Goal: Transaction & Acquisition: Purchase product/service

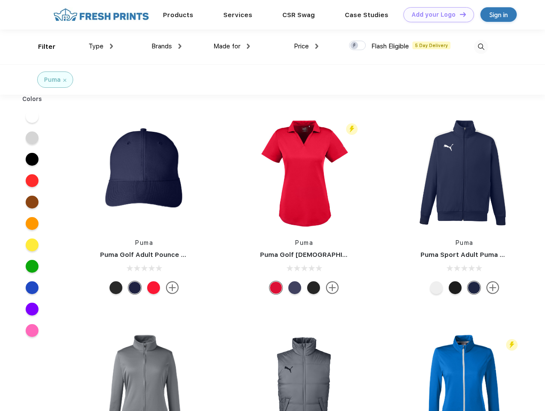
scroll to position [0, 0]
click at [436, 15] on link "Add your Logo Design Tool" at bounding box center [439, 14] width 71 height 15
click at [0, 0] on div "Design Tool" at bounding box center [0, 0] width 0 height 0
click at [459, 14] on link "Add your Logo Design Tool" at bounding box center [439, 14] width 71 height 15
click at [41, 47] on div "Filter" at bounding box center [47, 47] width 18 height 10
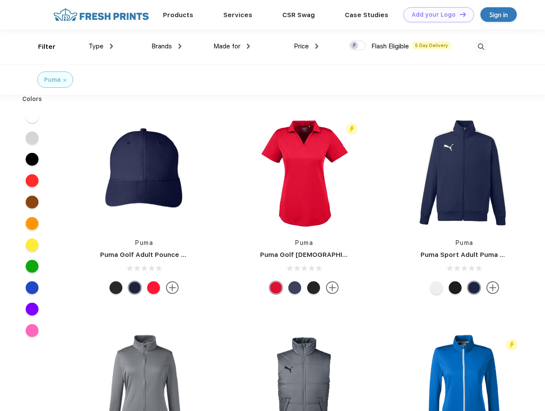
click at [101, 46] on span "Type" at bounding box center [96, 46] width 15 height 8
click at [167, 46] on span "Brands" at bounding box center [162, 46] width 21 height 8
click at [232, 46] on span "Made for" at bounding box center [227, 46] width 27 height 8
click at [307, 46] on span "Price" at bounding box center [301, 46] width 15 height 8
click at [358, 46] on div at bounding box center [357, 45] width 17 height 9
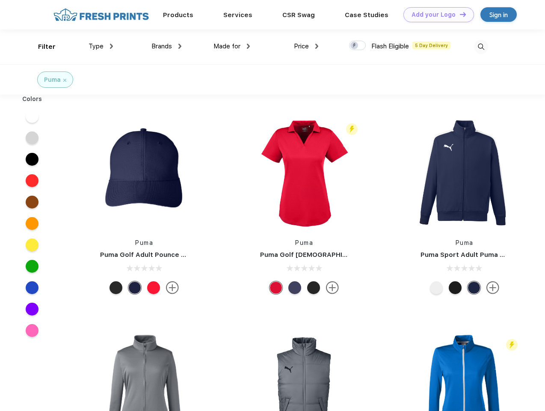
click at [355, 46] on input "checkbox" at bounding box center [352, 43] width 6 height 6
click at [481, 47] on img at bounding box center [481, 47] width 14 height 14
